Goal: Information Seeking & Learning: Check status

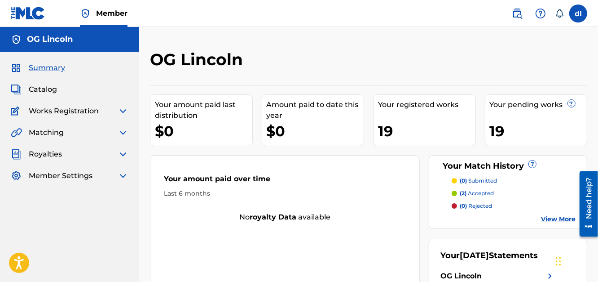
click at [43, 90] on span "Catalog" at bounding box center [43, 89] width 28 height 11
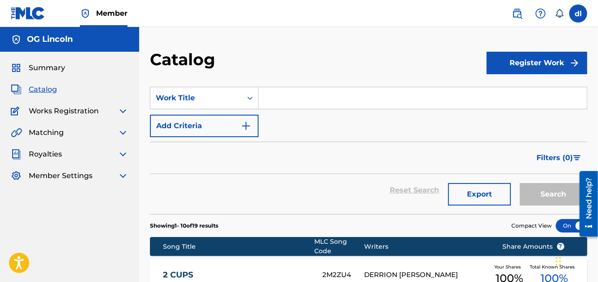
click at [123, 111] on img at bounding box center [123, 111] width 11 height 11
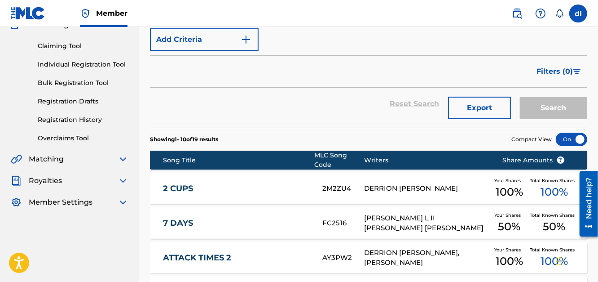
scroll to position [89, 0]
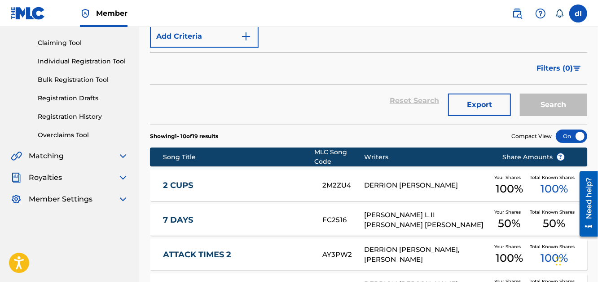
click at [55, 43] on link "Claiming Tool" at bounding box center [83, 42] width 91 height 9
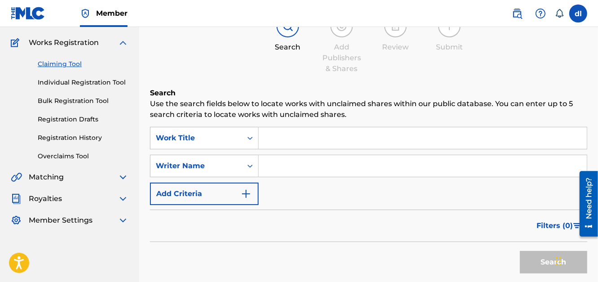
scroll to position [89, 0]
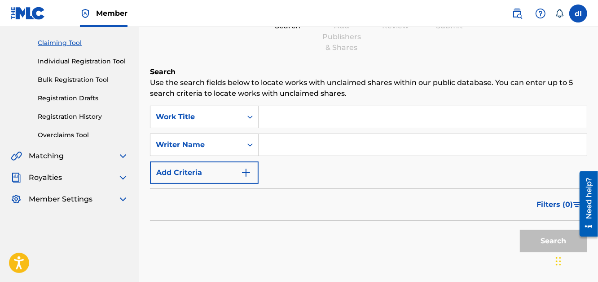
click at [79, 117] on link "Registration History" at bounding box center [83, 116] width 91 height 9
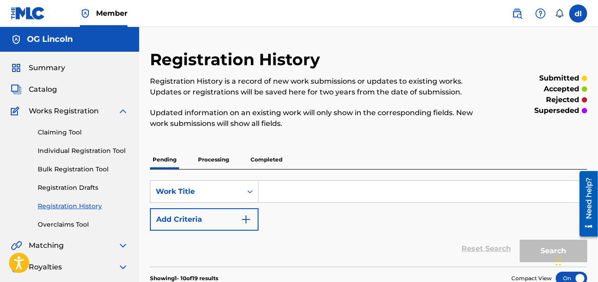
click at [222, 150] on p "Processing" at bounding box center [213, 159] width 36 height 19
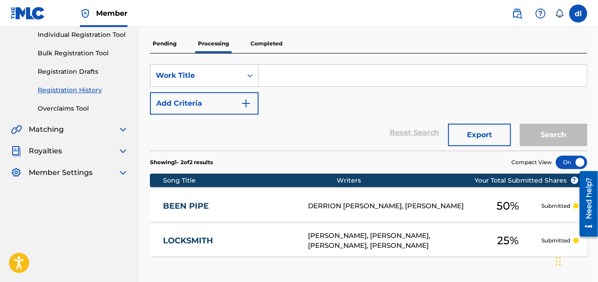
scroll to position [10, 0]
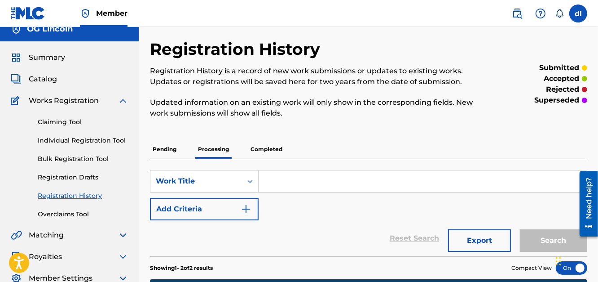
drag, startPoint x: 252, startPoint y: 150, endPoint x: 228, endPoint y: 147, distance: 24.0
click at [252, 150] on p "Completed" at bounding box center [266, 149] width 37 height 19
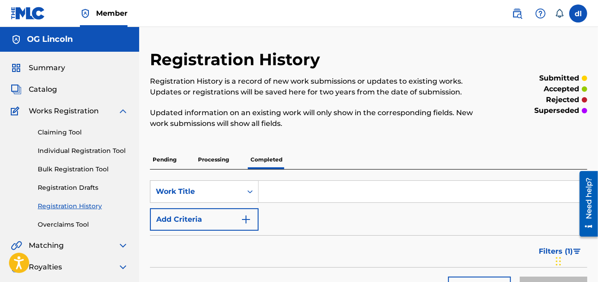
click at [155, 160] on p "Pending" at bounding box center [164, 159] width 29 height 19
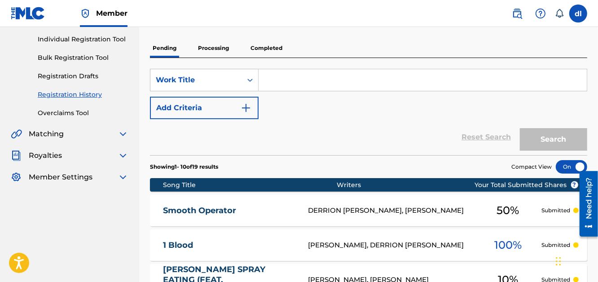
scroll to position [111, 0]
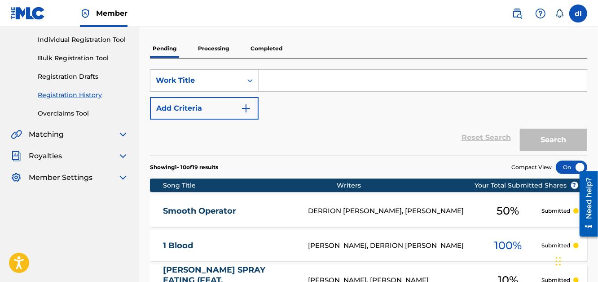
click at [55, 154] on span "Royalties" at bounding box center [45, 155] width 33 height 11
click at [121, 157] on img at bounding box center [123, 155] width 11 height 11
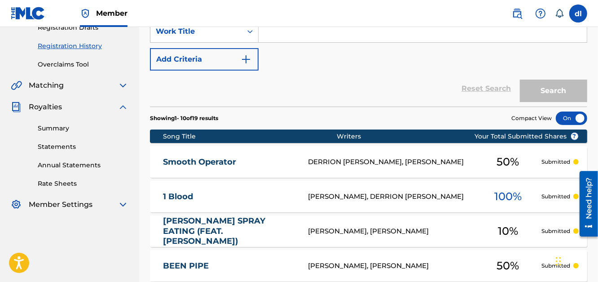
scroll to position [156, 0]
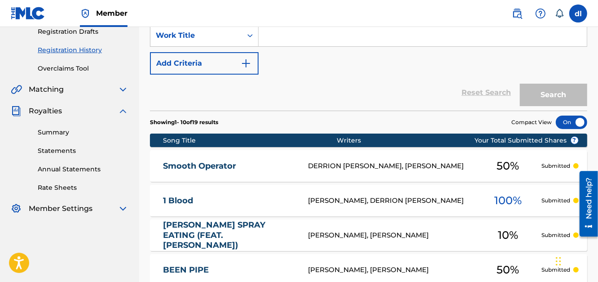
click at [55, 132] on link "Summary" at bounding box center [83, 132] width 91 height 9
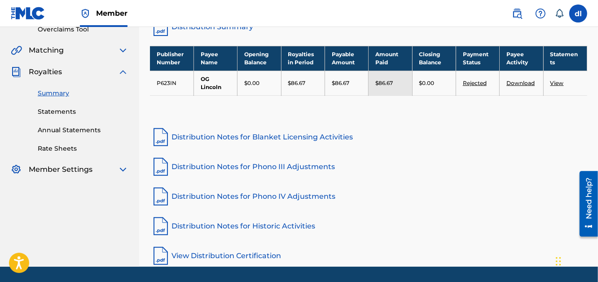
scroll to position [222, 0]
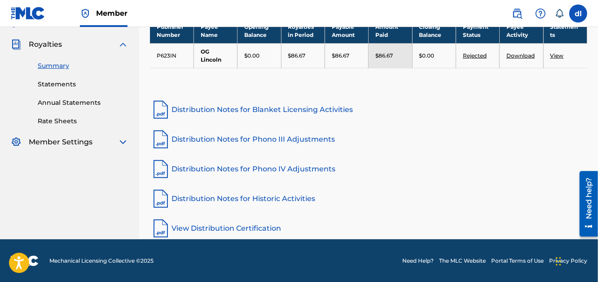
click at [239, 229] on link "View Distribution Certification" at bounding box center [368, 228] width 437 height 22
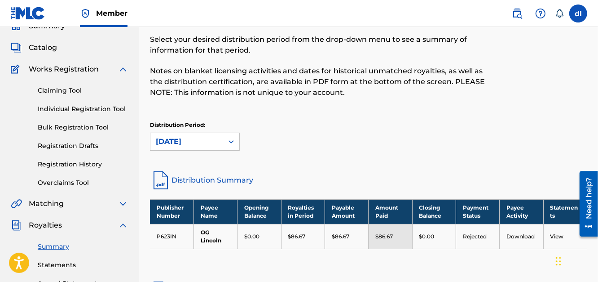
scroll to position [0, 0]
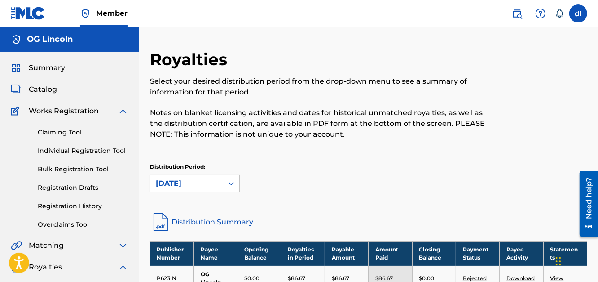
click at [41, 84] on span "Catalog" at bounding box center [43, 89] width 28 height 11
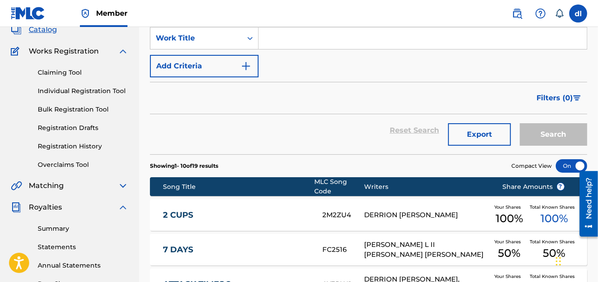
scroll to position [44, 0]
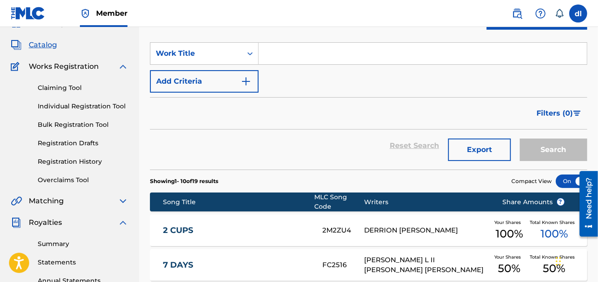
click at [125, 67] on img at bounding box center [123, 66] width 11 height 11
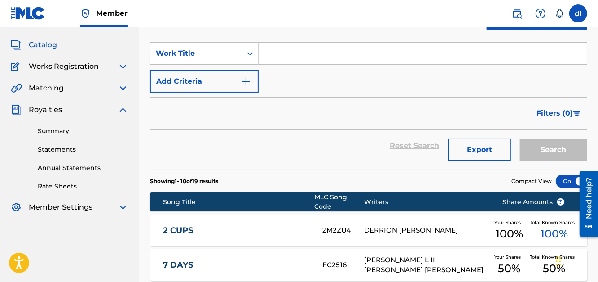
click at [124, 110] on img at bounding box center [123, 109] width 11 height 11
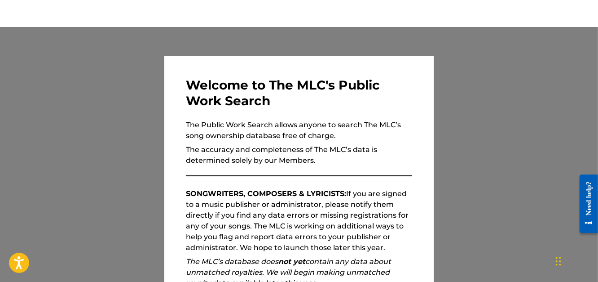
scroll to position [129, 0]
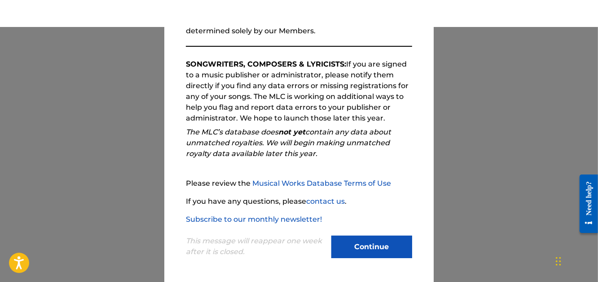
click at [366, 241] on button "Continue" at bounding box center [371, 246] width 81 height 22
